Goal: Information Seeking & Learning: Find specific fact

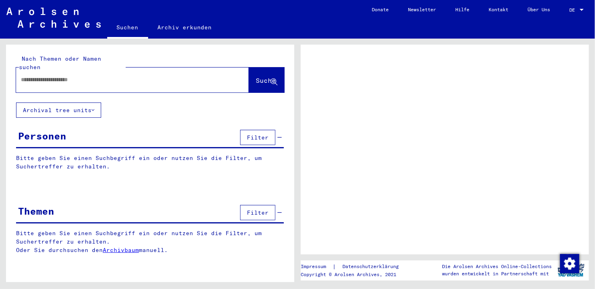
click at [26, 76] on input "text" at bounding box center [125, 80] width 209 height 8
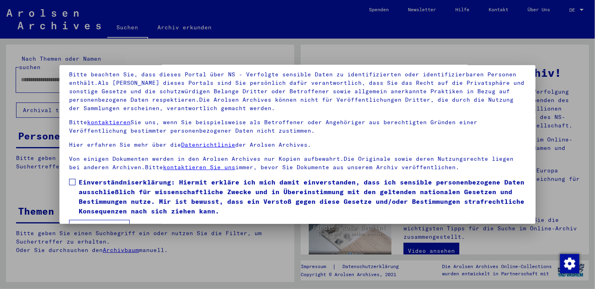
scroll to position [69, 0]
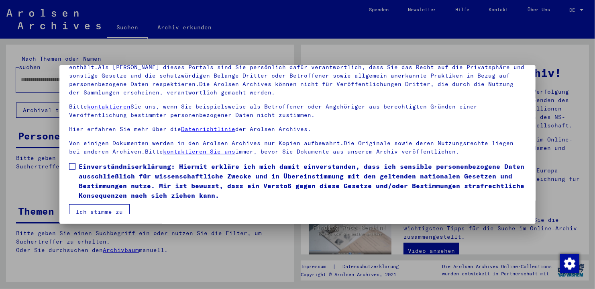
click at [106, 208] on button "Ich stimme zu" at bounding box center [99, 211] width 61 height 15
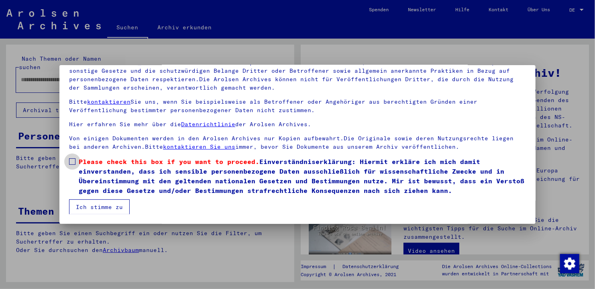
click at [73, 161] on span at bounding box center [72, 161] width 6 height 6
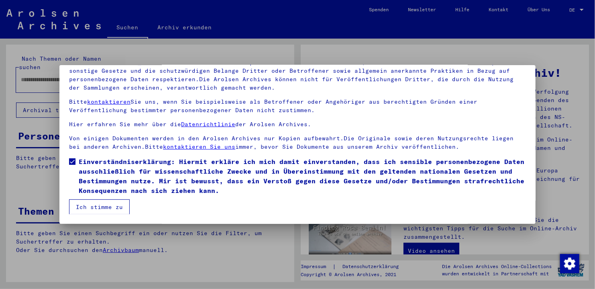
click at [92, 207] on button "Ich stimme zu" at bounding box center [99, 206] width 61 height 15
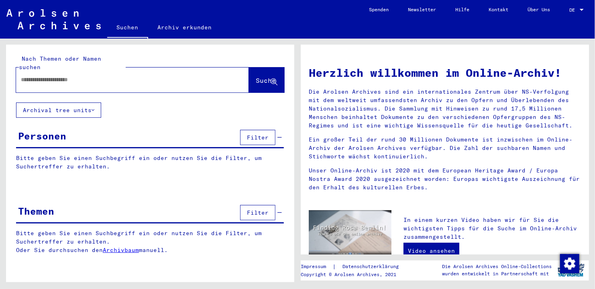
click at [25, 76] on input "text" at bounding box center [123, 80] width 204 height 8
type input "**********"
click at [256, 76] on span "Suche" at bounding box center [266, 80] width 20 height 8
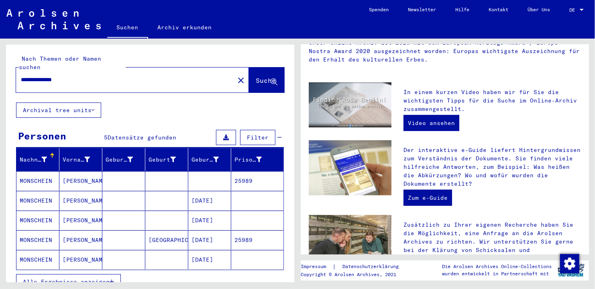
scroll to position [130, 0]
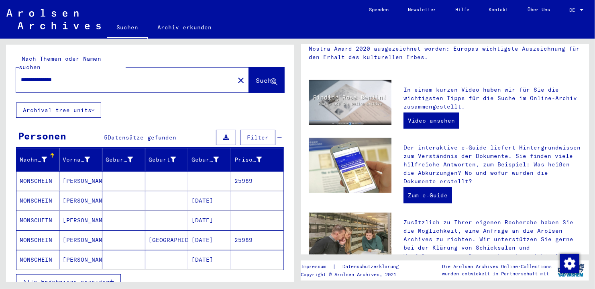
click at [244, 231] on mat-cell "25989" at bounding box center [257, 239] width 52 height 19
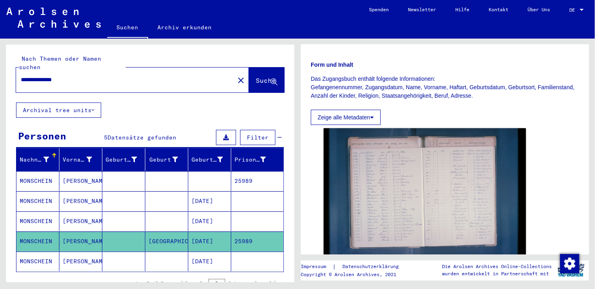
scroll to position [149, 0]
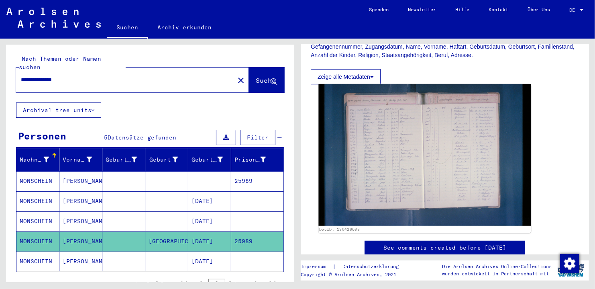
click at [390, 165] on img at bounding box center [424, 155] width 212 height 142
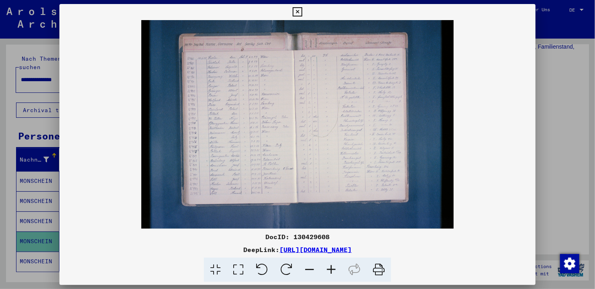
click at [390, 165] on img at bounding box center [297, 124] width 476 height 208
click at [304, 148] on img at bounding box center [297, 124] width 476 height 208
click at [278, 137] on img at bounding box center [297, 124] width 476 height 208
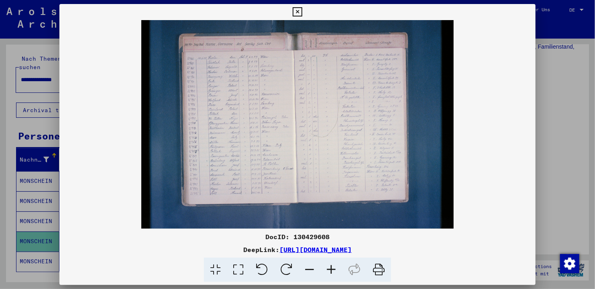
click at [429, 77] on img at bounding box center [297, 124] width 476 height 208
click at [329, 169] on img at bounding box center [297, 124] width 476 height 208
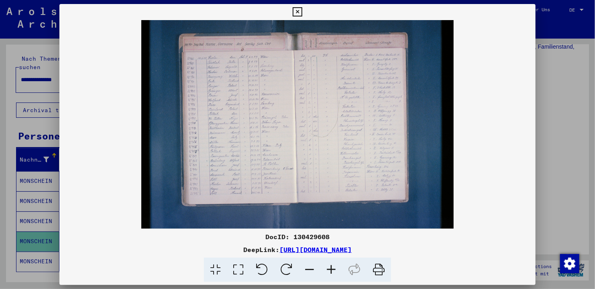
click at [300, 249] on link "[URL][DOMAIN_NAME]" at bounding box center [316, 249] width 72 height 8
